Goal: Task Accomplishment & Management: Manage account settings

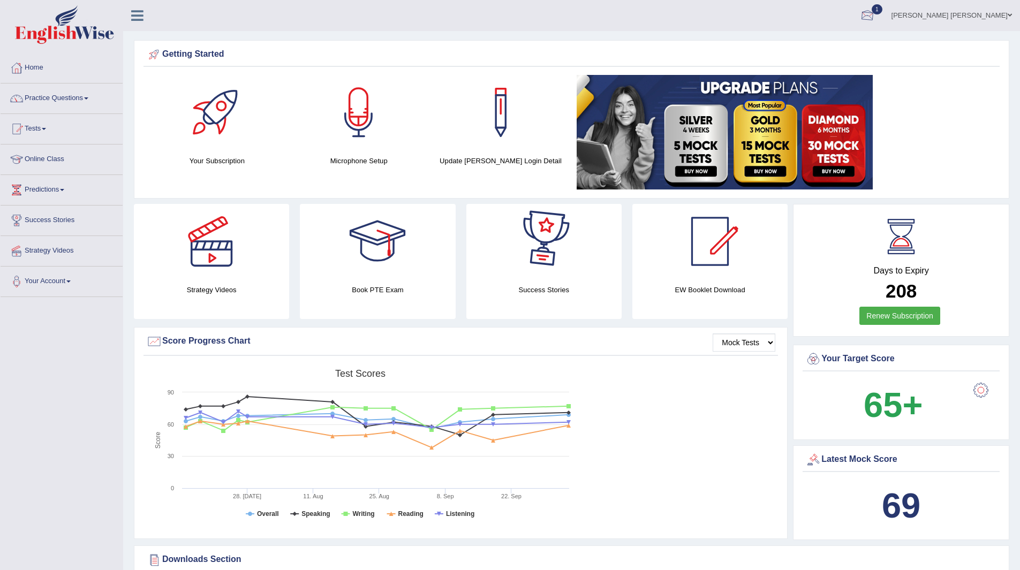
click at [882, 8] on span "1" at bounding box center [876, 9] width 11 height 10
click at [823, 74] on strong "See All Alerts" at bounding box center [800, 76] width 48 height 9
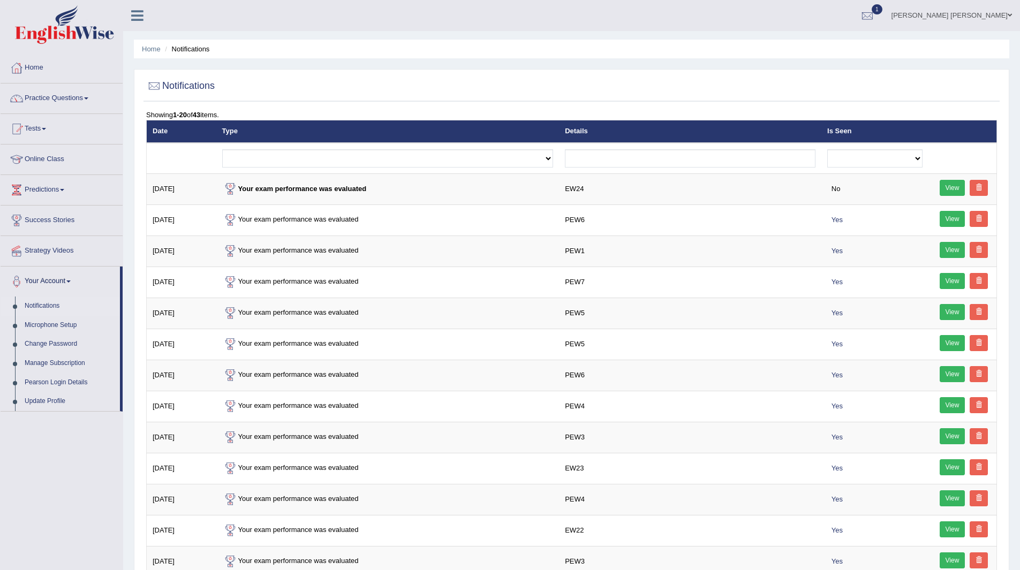
click at [882, 9] on span "1" at bounding box center [876, 9] width 11 height 10
click at [823, 78] on strong "See All Alerts" at bounding box center [800, 76] width 48 height 9
click at [31, 63] on link "Home" at bounding box center [62, 66] width 122 height 27
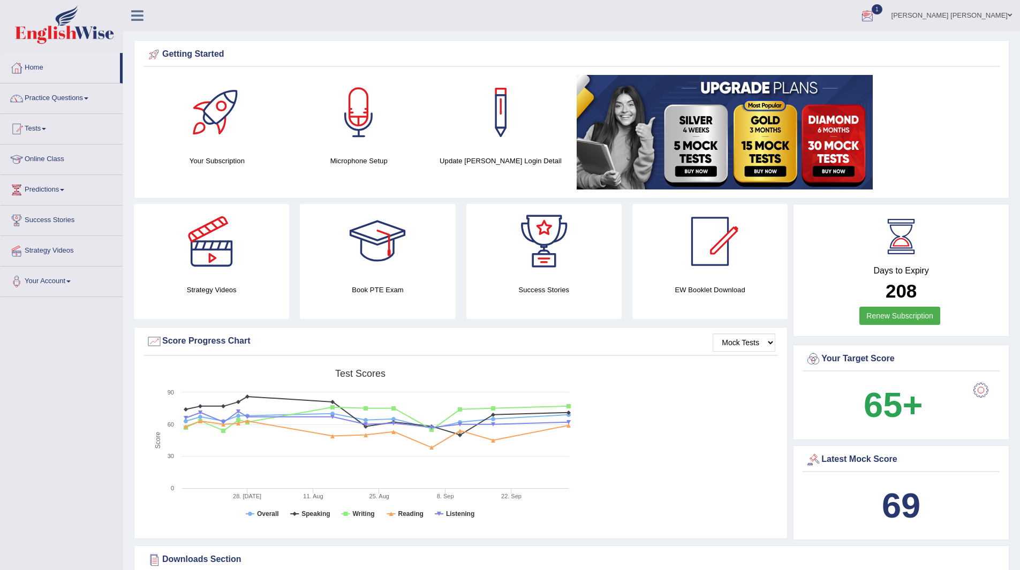
click at [882, 8] on span "1" at bounding box center [876, 9] width 11 height 10
click at [794, 48] on link "EW24 Oct 4, 2025 Exam evaluated" at bounding box center [802, 48] width 148 height 22
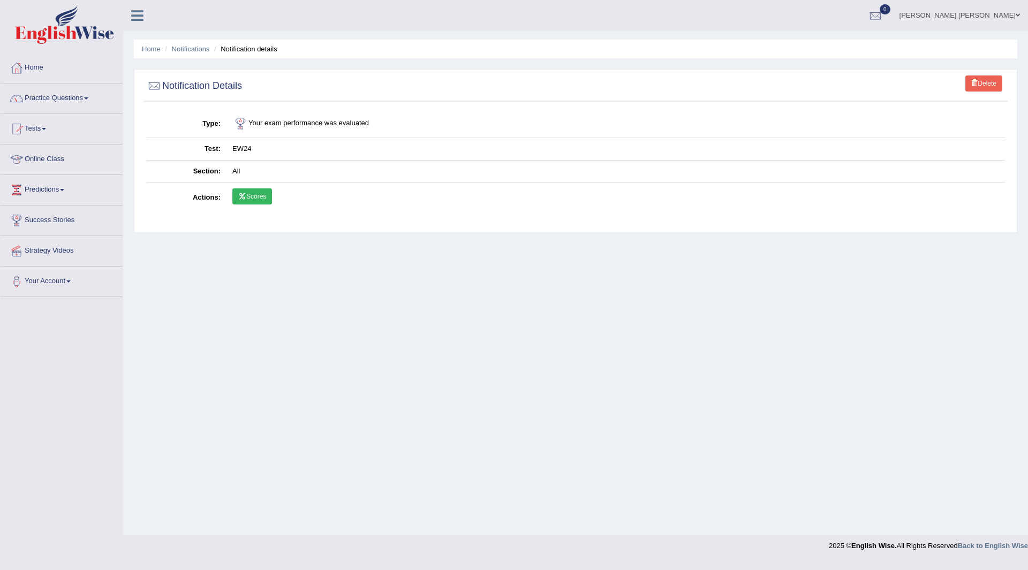
click at [980, 86] on link "Delete" at bounding box center [983, 83] width 37 height 16
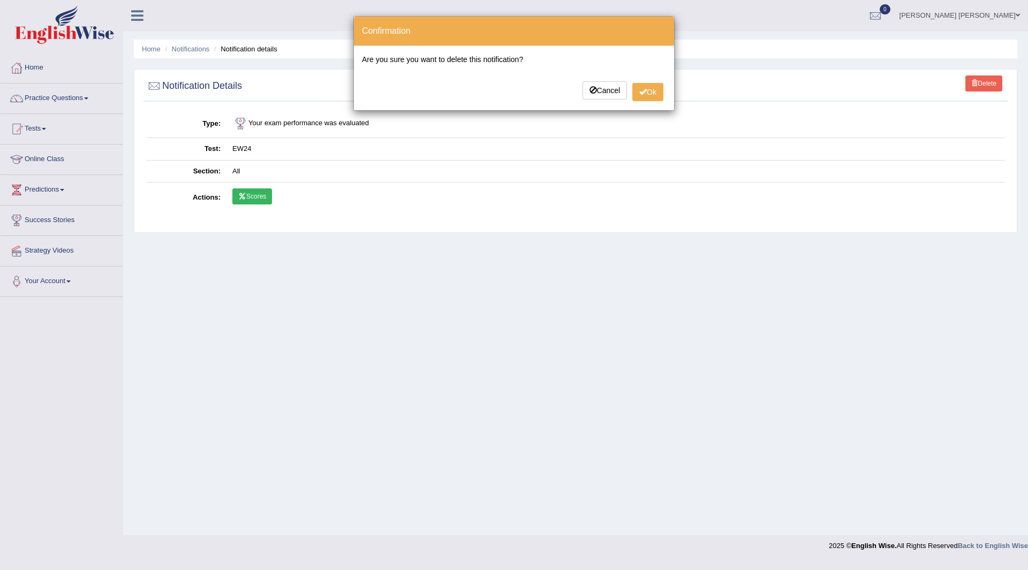
drag, startPoint x: 226, startPoint y: 353, endPoint x: 255, endPoint y: 330, distance: 37.7
click at [229, 353] on div "× Confirmation Are you sure you want to delete this notification? Cancel Ok" at bounding box center [514, 285] width 1028 height 570
click at [616, 92] on button "Cancel" at bounding box center [604, 90] width 45 height 18
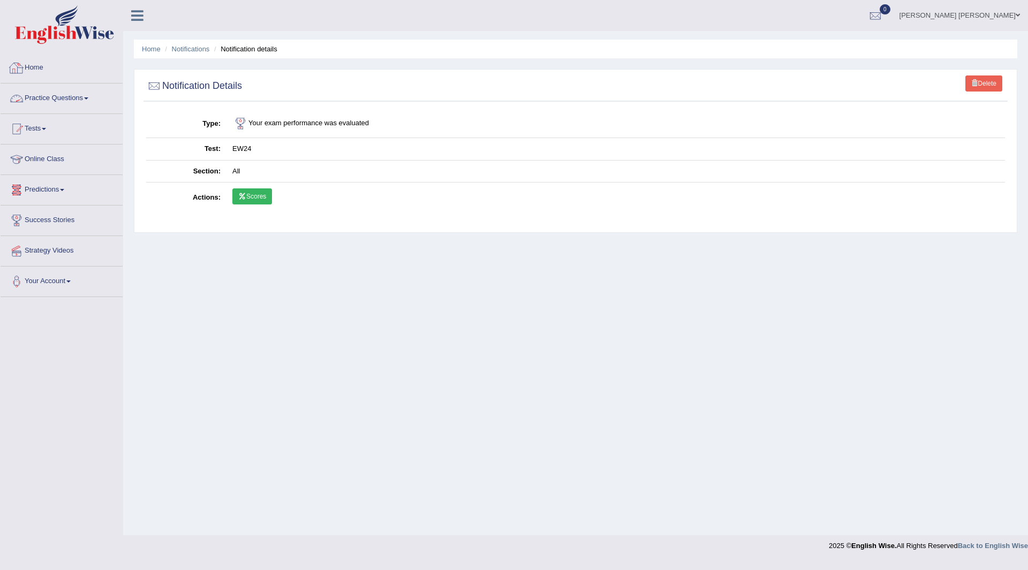
click at [39, 67] on link "Home" at bounding box center [62, 66] width 122 height 27
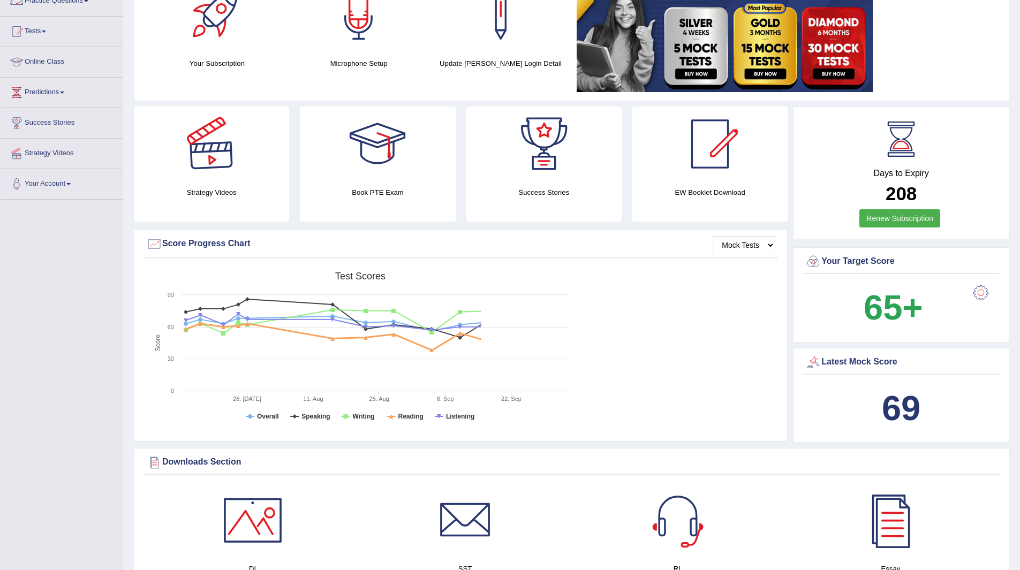
scroll to position [268, 0]
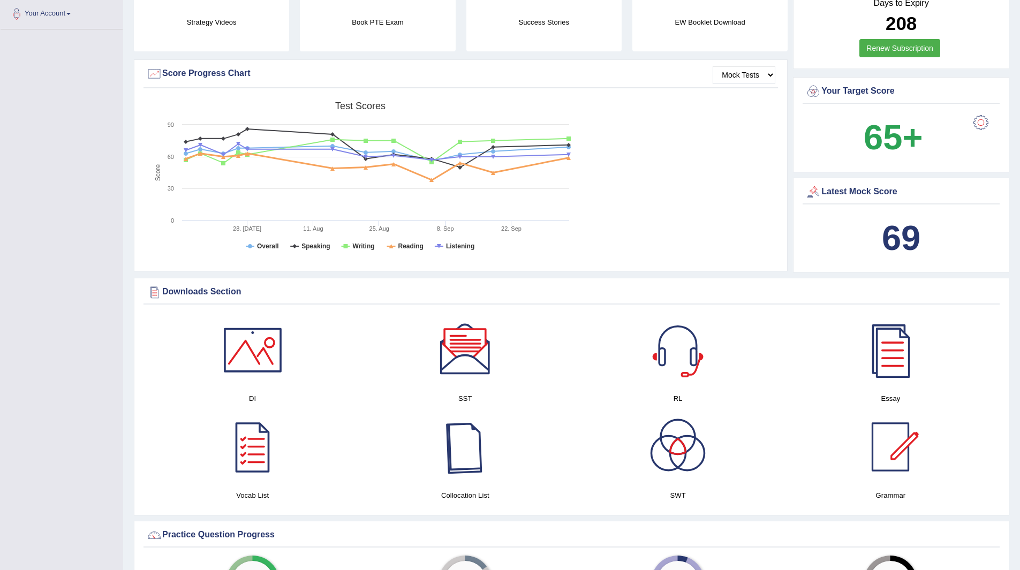
click at [455, 434] on div at bounding box center [465, 446] width 75 height 75
